Goal: Obtain resource: Obtain resource

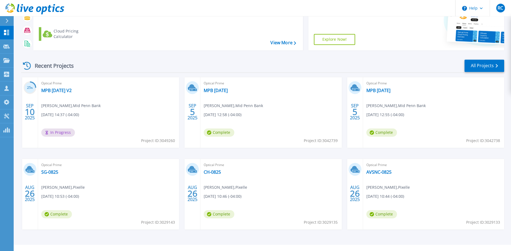
scroll to position [75, 0]
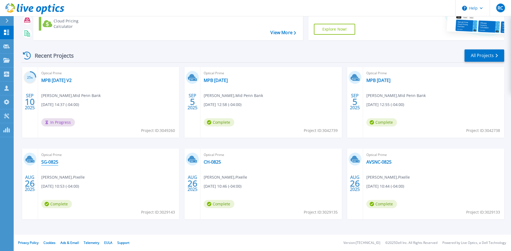
click at [53, 163] on link "SG-0825" at bounding box center [49, 161] width 17 height 5
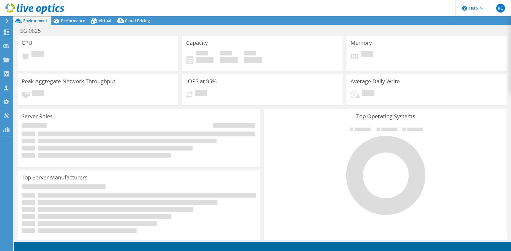
select select "USD"
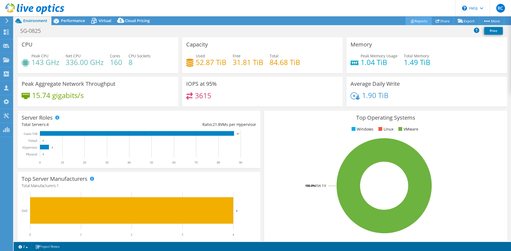
click at [416, 22] on link "Reports" at bounding box center [418, 21] width 26 height 8
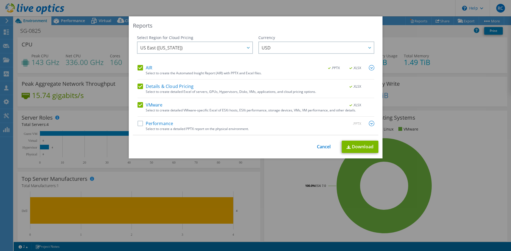
click at [139, 124] on label "Performance" at bounding box center [155, 123] width 36 height 5
click at [0, 0] on input "Performance" at bounding box center [0, 0] width 0 height 0
click at [370, 124] on img at bounding box center [371, 123] width 5 height 5
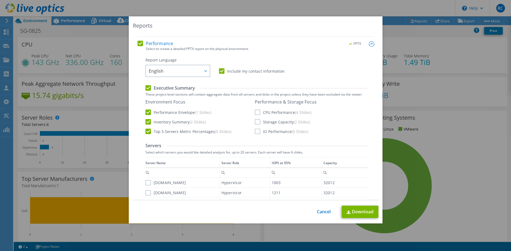
scroll to position [84, 0]
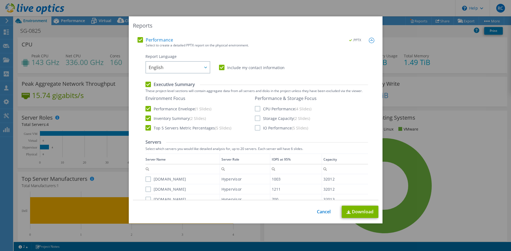
click at [258, 107] on label "CPU Performance (4 Slides)" at bounding box center [283, 108] width 57 height 5
click at [0, 0] on input "CPU Performance (4 Slides)" at bounding box center [0, 0] width 0 height 0
click at [258, 118] on label "Storage Capacity (2 Slides)" at bounding box center [282, 118] width 55 height 5
click at [0, 0] on input "Storage Capacity (2 Slides)" at bounding box center [0, 0] width 0 height 0
click at [257, 128] on label "IO Performance (5 Slides)" at bounding box center [281, 127] width 53 height 5
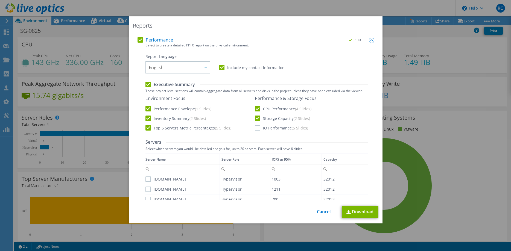
click at [0, 0] on input "IO Performance (5 Slides)" at bounding box center [0, 0] width 0 height 0
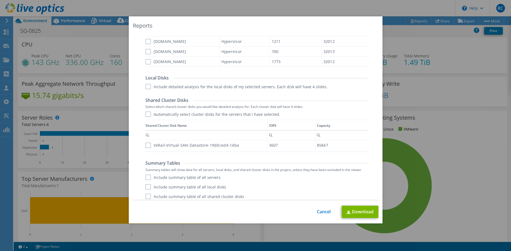
scroll to position [235, 0]
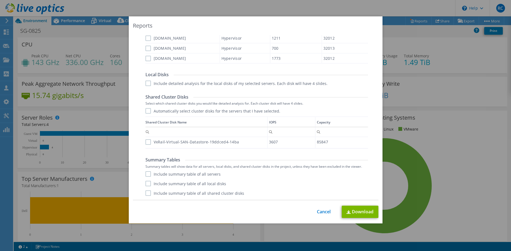
click at [149, 175] on label "Include summary table of all servers" at bounding box center [182, 173] width 75 height 5
click at [0, 0] on input "Include summary table of all servers" at bounding box center [0, 0] width 0 height 0
click at [150, 186] on label "Include summary table of all local disks" at bounding box center [185, 183] width 81 height 5
click at [0, 0] on input "Include summary table of all local disks" at bounding box center [0, 0] width 0 height 0
click at [149, 194] on label "Include summary table of all shared cluster disks" at bounding box center [194, 192] width 99 height 5
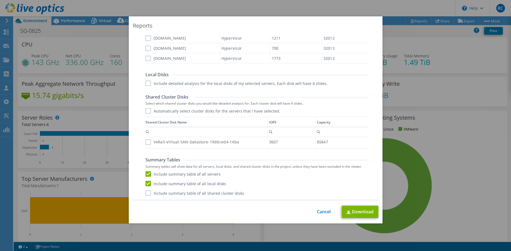
click at [0, 0] on input "Include summary table of all shared cluster disks" at bounding box center [0, 0] width 0 height 0
click at [353, 213] on link "Download" at bounding box center [359, 212] width 37 height 12
click at [321, 213] on link "Cancel" at bounding box center [324, 211] width 14 height 5
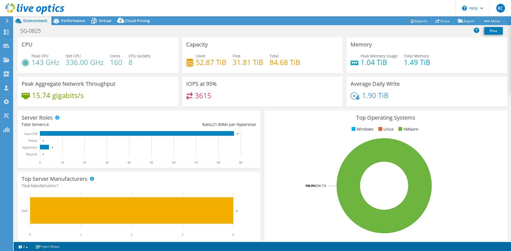
click at [5, 21] on div at bounding box center [6, 20] width 6 height 5
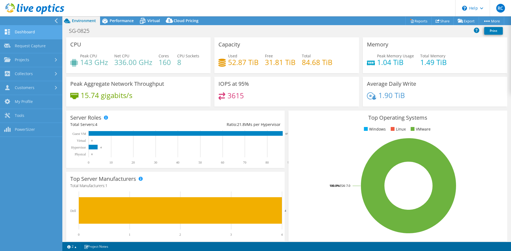
click at [17, 32] on link "Dashboard" at bounding box center [31, 32] width 62 height 14
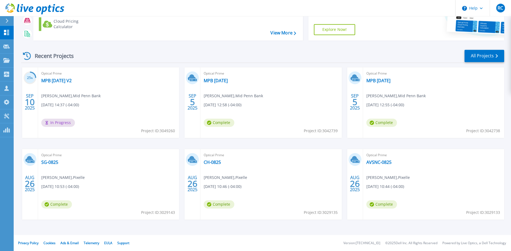
scroll to position [75, 0]
click at [214, 162] on link "CH-0825" at bounding box center [212, 161] width 17 height 5
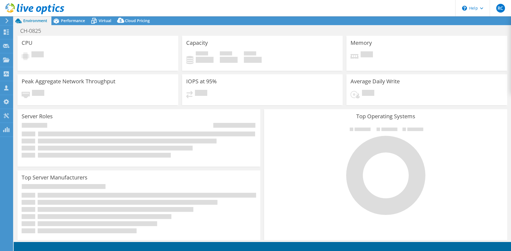
select select "USD"
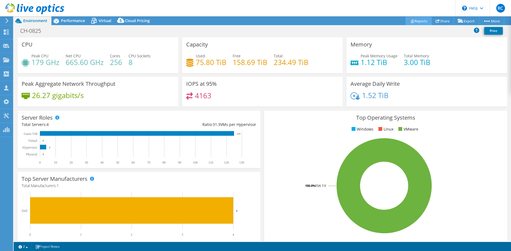
click at [420, 22] on link "Reports" at bounding box center [418, 21] width 26 height 8
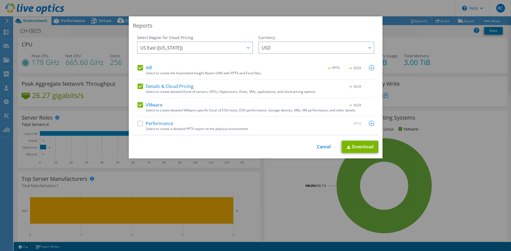
click at [140, 123] on label "Performance" at bounding box center [155, 123] width 36 height 5
click at [0, 0] on input "Performance" at bounding box center [0, 0] width 0 height 0
click at [372, 125] on img at bounding box center [371, 123] width 5 height 5
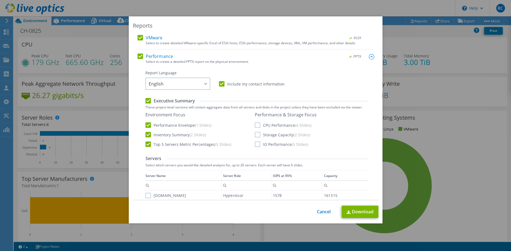
scroll to position [84, 0]
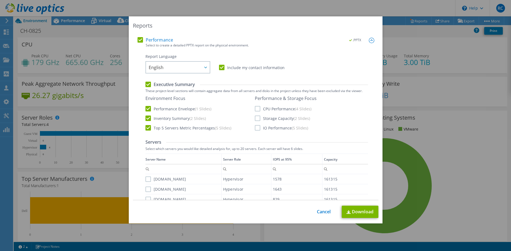
click at [257, 108] on label "CPU Performance (4 Slides)" at bounding box center [283, 108] width 57 height 5
click at [0, 0] on input "CPU Performance (4 Slides)" at bounding box center [0, 0] width 0 height 0
click at [256, 120] on label "Storage Capacity (2 Slides)" at bounding box center [282, 118] width 55 height 5
click at [0, 0] on input "Storage Capacity (2 Slides)" at bounding box center [0, 0] width 0 height 0
click at [257, 127] on label "IO Performance (5 Slides)" at bounding box center [281, 127] width 53 height 5
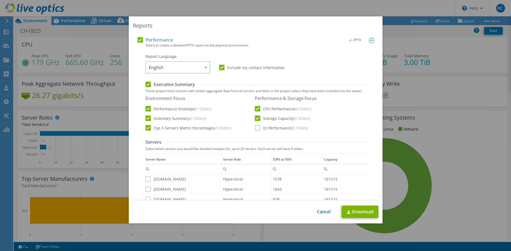
click at [0, 0] on input "IO Performance (5 Slides)" at bounding box center [0, 0] width 0 height 0
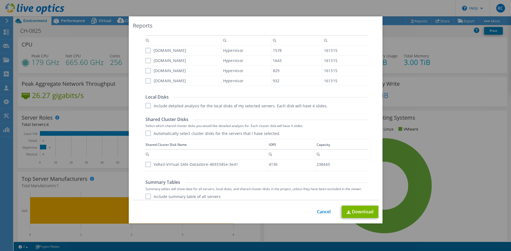
scroll to position [235, 0]
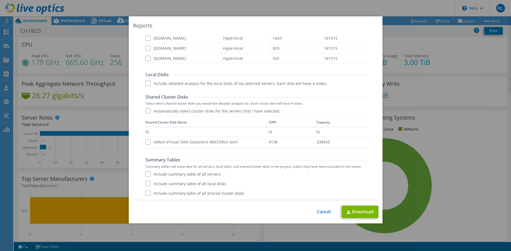
click at [149, 173] on label "Include summary table of all servers" at bounding box center [182, 173] width 75 height 5
click at [0, 0] on input "Include summary table of all servers" at bounding box center [0, 0] width 0 height 0
click at [148, 184] on label "Include summary table of all local disks" at bounding box center [185, 183] width 81 height 5
click at [0, 0] on input "Include summary table of all local disks" at bounding box center [0, 0] width 0 height 0
click at [148, 193] on label "Include summary table of all shared cluster disks" at bounding box center [194, 192] width 99 height 5
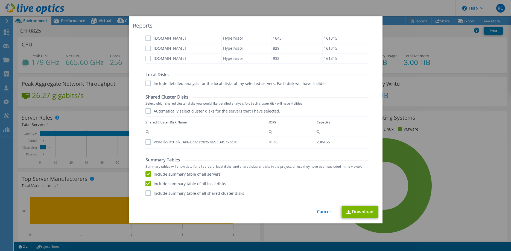
click at [0, 0] on input "Include summary table of all shared cluster disks" at bounding box center [0, 0] width 0 height 0
click at [361, 210] on link "Download" at bounding box center [359, 212] width 37 height 12
click at [327, 213] on link "Cancel" at bounding box center [324, 211] width 14 height 5
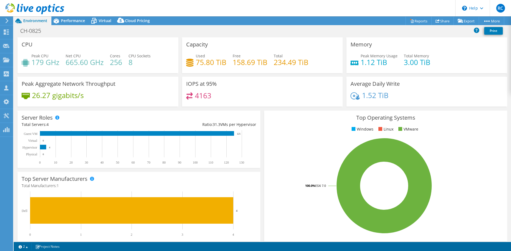
click at [6, 21] on icon at bounding box center [7, 20] width 4 height 5
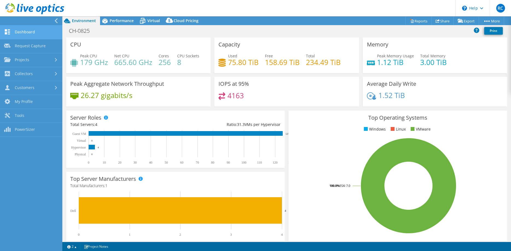
click at [22, 33] on link "Dashboard" at bounding box center [31, 32] width 62 height 14
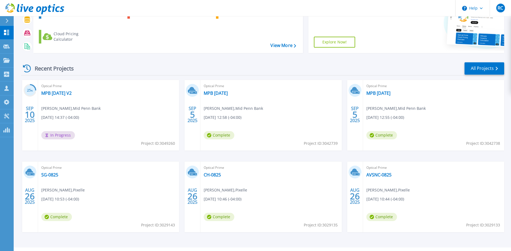
scroll to position [75, 0]
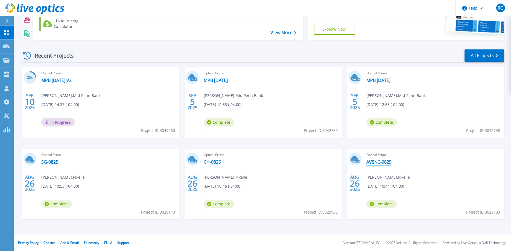
click at [382, 161] on link "AVSNC-0825" at bounding box center [378, 161] width 25 height 5
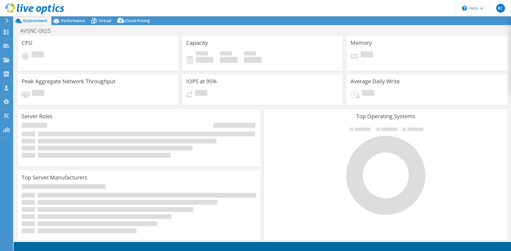
select select "USD"
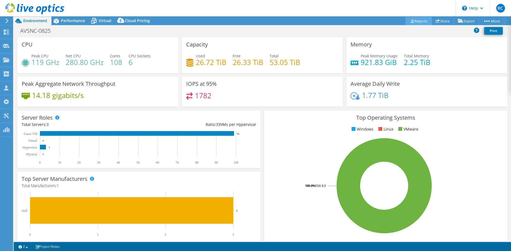
click at [417, 21] on link "Reports" at bounding box center [418, 21] width 26 height 8
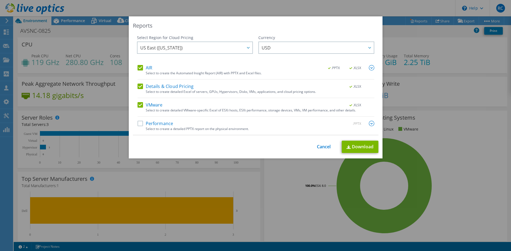
click at [142, 123] on label "Performance" at bounding box center [155, 123] width 36 height 5
click at [0, 0] on input "Performance" at bounding box center [0, 0] width 0 height 0
click at [373, 124] on img at bounding box center [371, 123] width 5 height 5
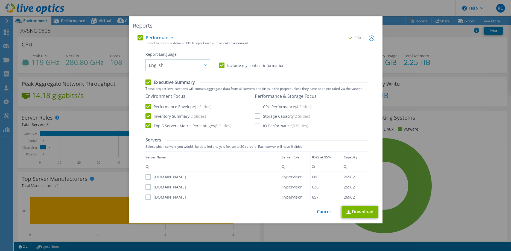
scroll to position [111, 0]
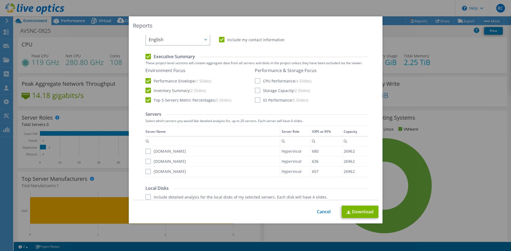
click at [258, 83] on label "CPU Performance (4 Slides)" at bounding box center [283, 80] width 57 height 5
click at [0, 0] on input "CPU Performance (4 Slides)" at bounding box center [0, 0] width 0 height 0
click at [257, 91] on label "Storage Capacity (2 Slides)" at bounding box center [282, 90] width 55 height 5
click at [0, 0] on input "Storage Capacity (2 Slides)" at bounding box center [0, 0] width 0 height 0
click at [258, 101] on label "IO Performance (5 Slides)" at bounding box center [281, 99] width 53 height 5
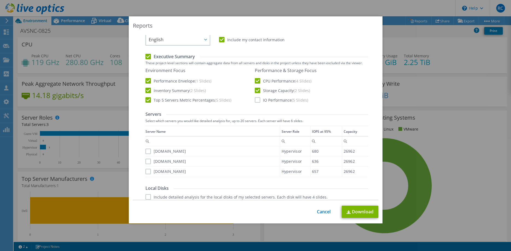
click at [0, 0] on input "IO Performance (5 Slides)" at bounding box center [0, 0] width 0 height 0
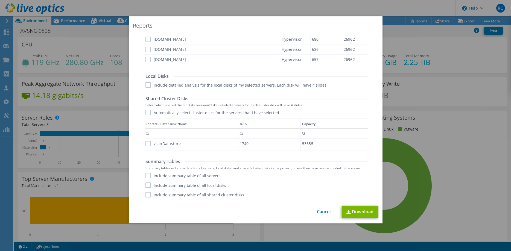
scroll to position [225, 0]
click at [149, 175] on label "Include summary table of all servers" at bounding box center [182, 173] width 75 height 5
click at [0, 0] on input "Include summary table of all servers" at bounding box center [0, 0] width 0 height 0
click at [148, 186] on label "Include summary table of all local disks" at bounding box center [185, 183] width 81 height 5
click at [0, 0] on input "Include summary table of all local disks" at bounding box center [0, 0] width 0 height 0
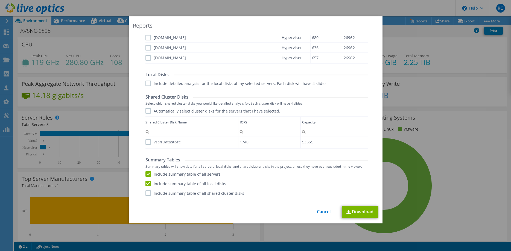
click at [148, 193] on label "Include summary table of all shared cluster disks" at bounding box center [194, 192] width 99 height 5
click at [0, 0] on input "Include summary table of all shared cluster disks" at bounding box center [0, 0] width 0 height 0
click at [360, 211] on link "Download" at bounding box center [359, 212] width 37 height 12
click at [320, 211] on link "Cancel" at bounding box center [324, 211] width 14 height 5
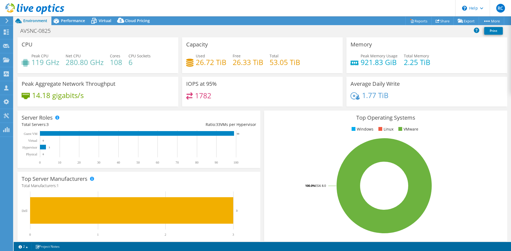
click at [6, 22] on icon at bounding box center [7, 20] width 4 height 5
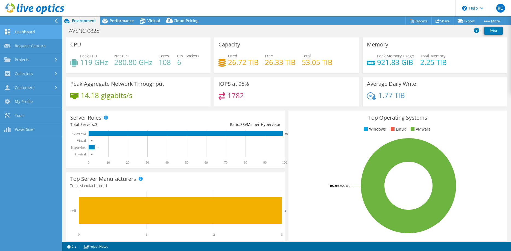
click at [19, 33] on link "Dashboard" at bounding box center [31, 32] width 62 height 14
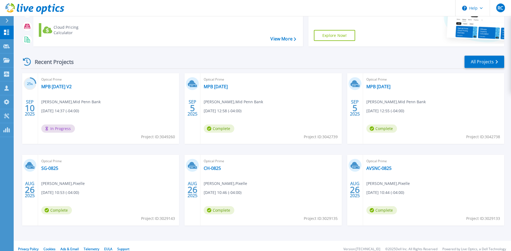
scroll to position [75, 0]
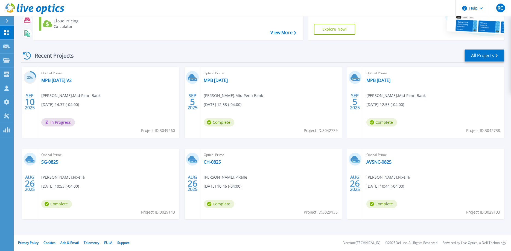
click at [495, 56] on link "All Projects" at bounding box center [484, 55] width 40 height 12
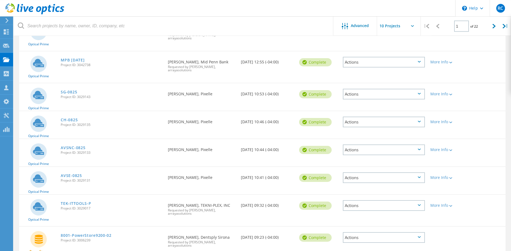
scroll to position [139, 0]
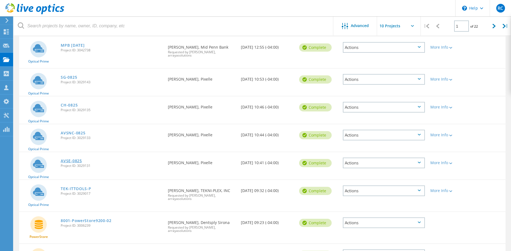
click at [72, 161] on link "AVSE-0825" at bounding box center [71, 161] width 21 height 4
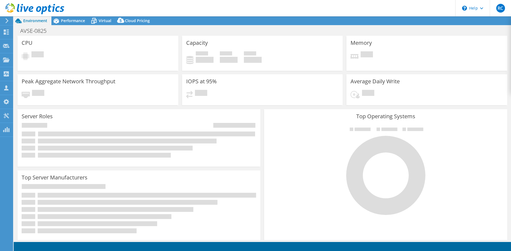
select select "USD"
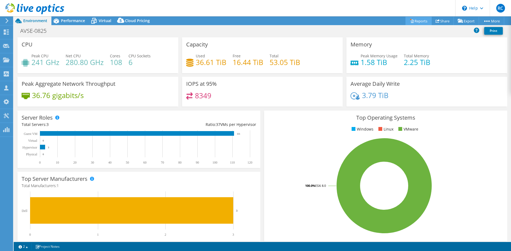
click at [418, 21] on link "Reports" at bounding box center [418, 21] width 26 height 8
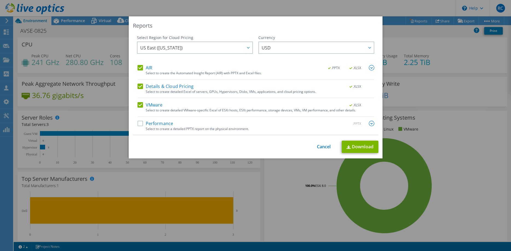
click at [139, 125] on label "Performance" at bounding box center [155, 123] width 36 height 5
click at [0, 0] on input "Performance" at bounding box center [0, 0] width 0 height 0
click at [369, 124] on img at bounding box center [371, 123] width 5 height 5
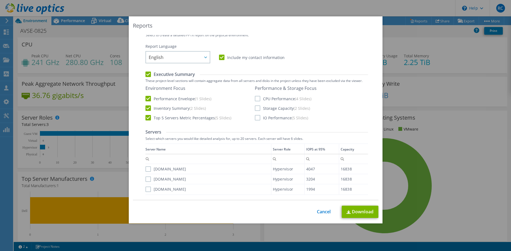
scroll to position [111, 0]
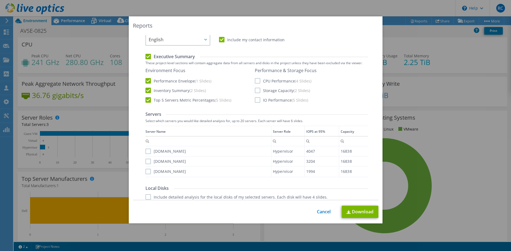
click at [255, 80] on label "CPU Performance (4 Slides)" at bounding box center [283, 80] width 57 height 5
click at [0, 0] on input "CPU Performance (4 Slides)" at bounding box center [0, 0] width 0 height 0
click at [256, 92] on label "Storage Capacity (2 Slides)" at bounding box center [282, 90] width 55 height 5
click at [0, 0] on input "Storage Capacity (2 Slides)" at bounding box center [0, 0] width 0 height 0
click at [257, 98] on label "IO Performance (5 Slides)" at bounding box center [281, 99] width 53 height 5
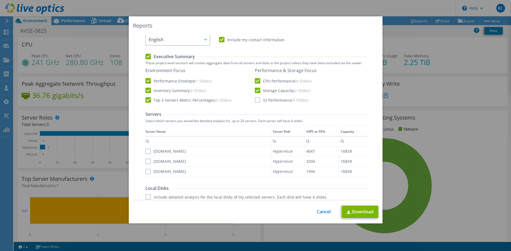
click at [0, 0] on input "IO Performance (5 Slides)" at bounding box center [0, 0] width 0 height 0
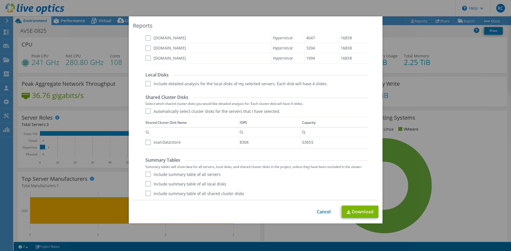
scroll to position [225, 0]
click at [148, 174] on label "Include summary table of all servers" at bounding box center [182, 173] width 75 height 5
click at [0, 0] on input "Include summary table of all servers" at bounding box center [0, 0] width 0 height 0
drag, startPoint x: 147, startPoint y: 184, endPoint x: 149, endPoint y: 190, distance: 6.0
click at [148, 184] on label "Include summary table of all local disks" at bounding box center [185, 183] width 81 height 5
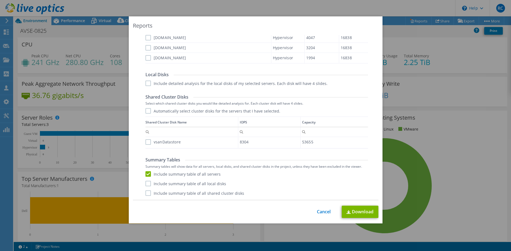
click at [0, 0] on input "Include summary table of all local disks" at bounding box center [0, 0] width 0 height 0
click at [149, 195] on label "Include summary table of all shared cluster disks" at bounding box center [194, 192] width 99 height 5
click at [0, 0] on input "Include summary table of all shared cluster disks" at bounding box center [0, 0] width 0 height 0
click at [361, 214] on link "Download" at bounding box center [359, 212] width 37 height 12
click at [321, 216] on div "This process may take a while, please wait... Cancel Download" at bounding box center [255, 212] width 245 height 12
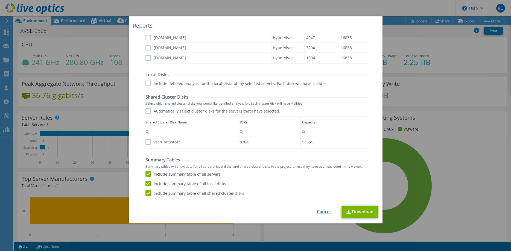
click at [323, 213] on link "Cancel" at bounding box center [324, 211] width 14 height 5
